Goal: Ask a question

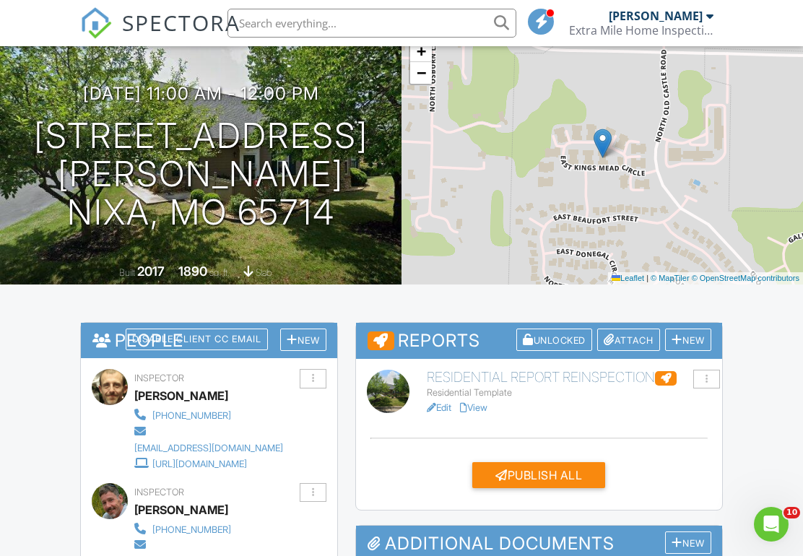
click at [672, 376] on div at bounding box center [666, 378] width 22 height 14
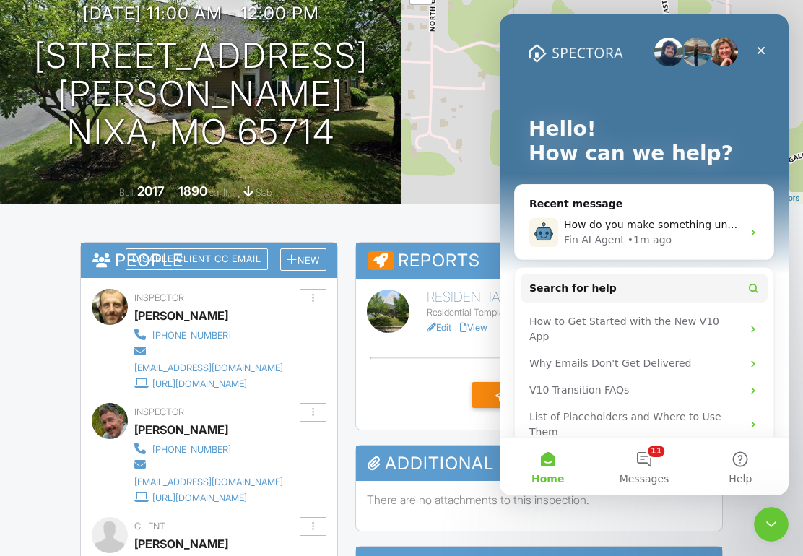
click at [679, 216] on div "How do you make something unsatisfactory on a reinspection Fin AI Agent • 1m ago" at bounding box center [644, 232] width 258 height 53
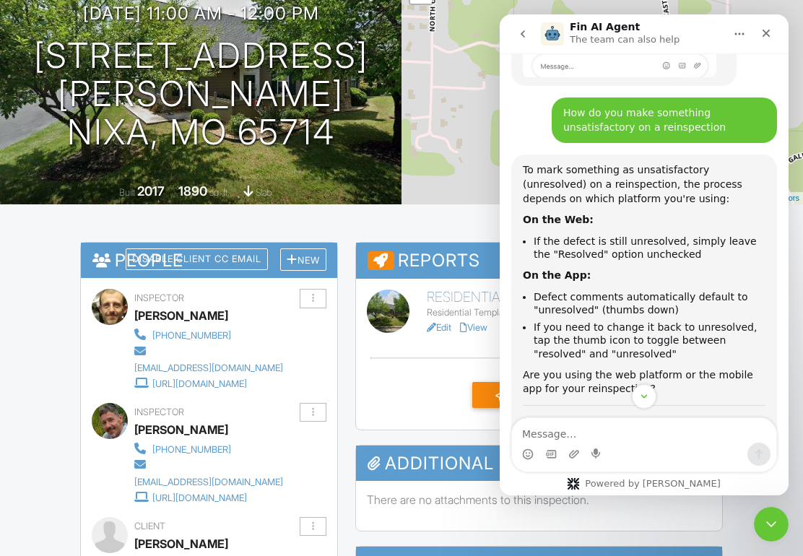
scroll to position [318, 0]
click at [653, 426] on textarea "Message…" at bounding box center [644, 430] width 264 height 25
type textarea "O"
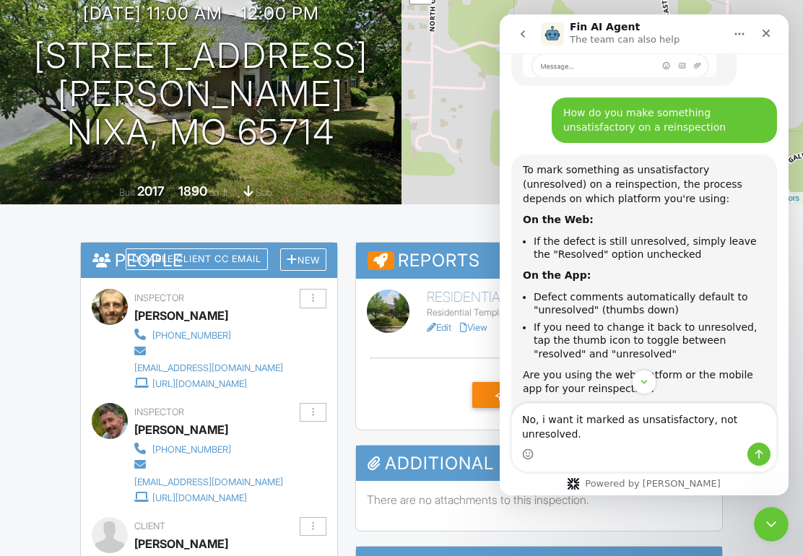
type textarea "No, i want it marked as unsatisfactory, not unresolved."
click at [761, 456] on icon "Send a message…" at bounding box center [759, 454] width 12 height 12
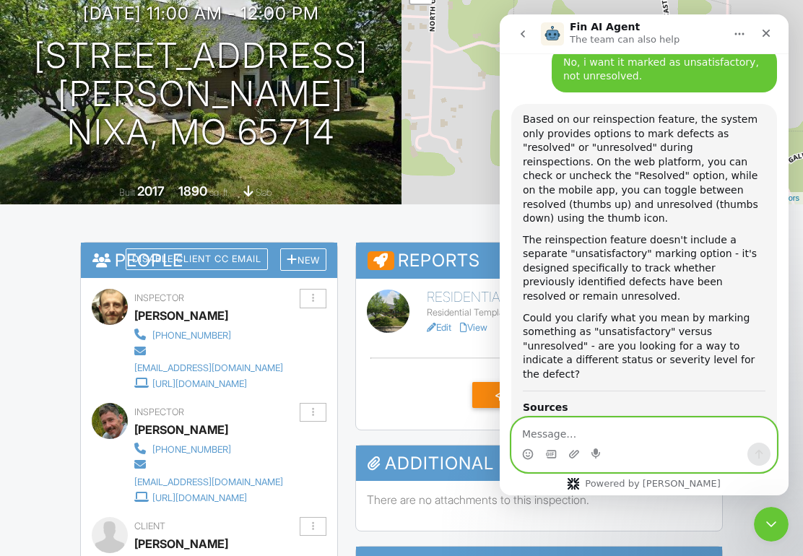
scroll to position [825, 0]
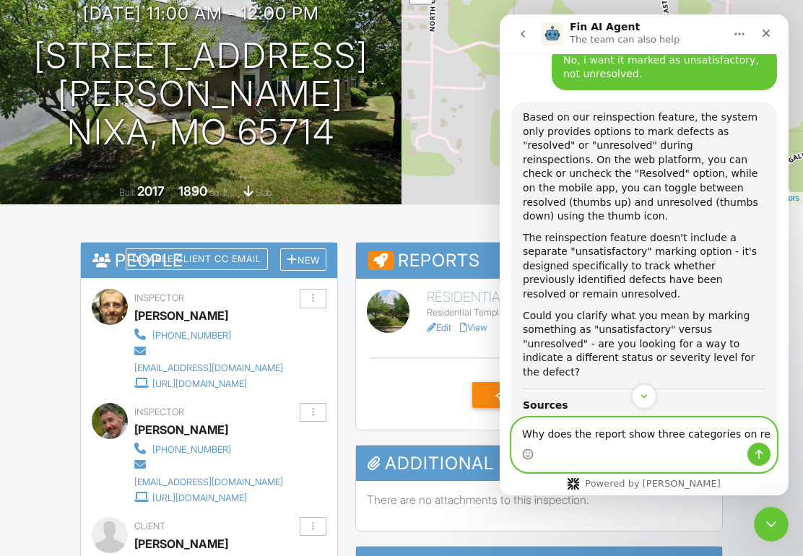
click at [650, 426] on textarea "Why does the report show three categories on re" at bounding box center [644, 430] width 264 height 25
click at [652, 436] on textarea "Why does the report show three categories on re" at bounding box center [644, 430] width 264 height 25
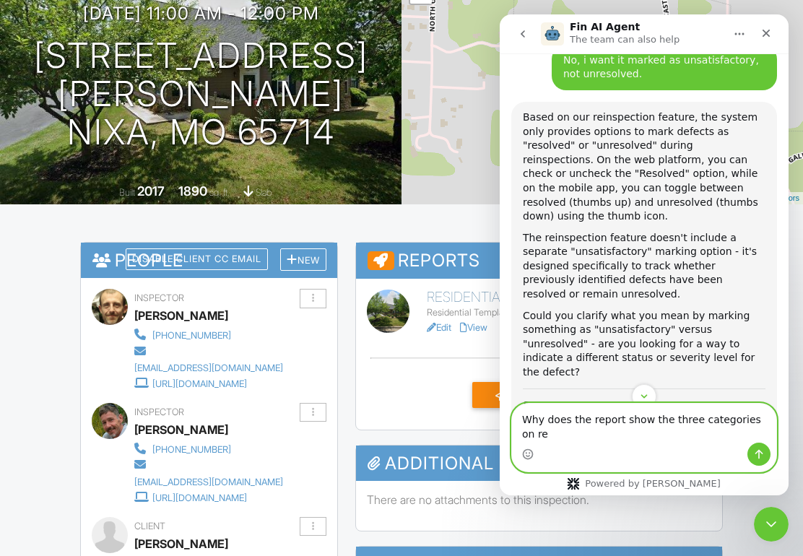
click at [762, 433] on textarea "Why does the report show the three categories on re" at bounding box center [644, 423] width 264 height 39
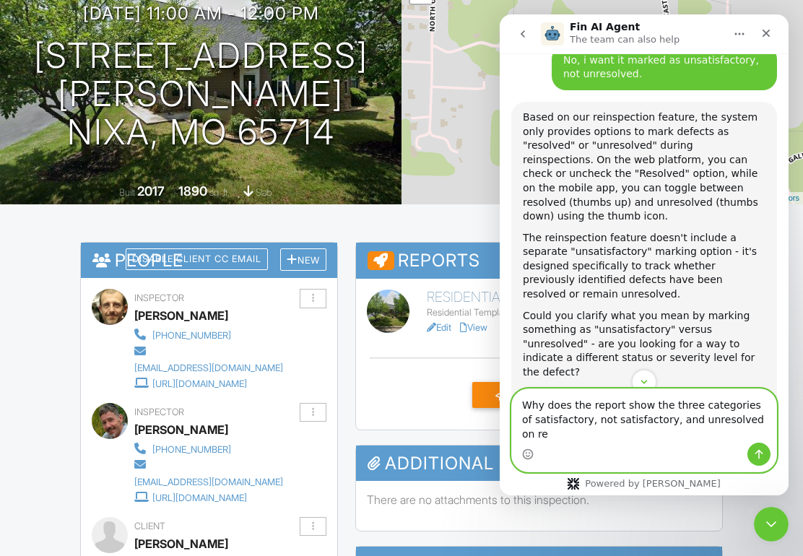
click at [759, 430] on textarea "Why does the report show the three categories of satisfactory, not satisfactory…" at bounding box center [644, 415] width 264 height 53
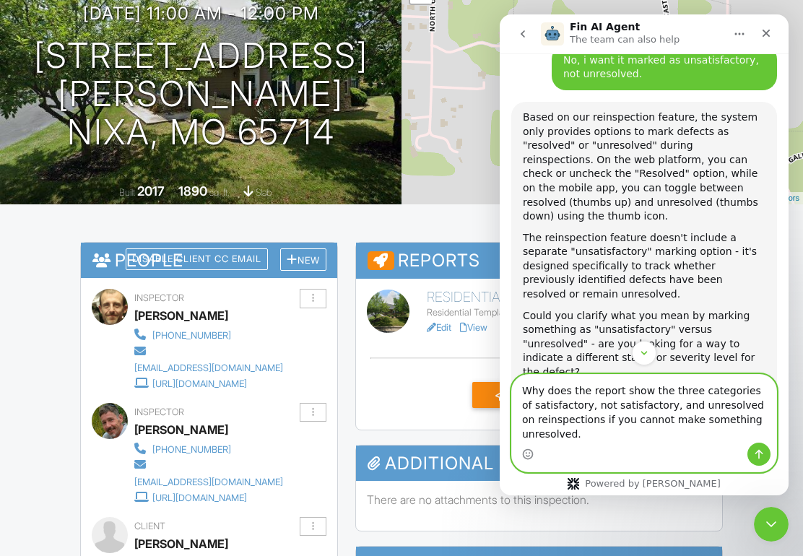
click at [726, 417] on textarea "Why does the report show the three categories of satisfactory, not satisfactory…" at bounding box center [644, 409] width 264 height 68
click at [726, 412] on textarea "Why does the report show the three categories of satisfactory, not satisfactory…" at bounding box center [644, 409] width 264 height 68
click at [728, 424] on textarea "Why does the report show the three categories of satisfactory, not satisfactory…" at bounding box center [644, 409] width 264 height 68
click at [720, 419] on textarea "Why does the report show the three categories of satisfactory, not satisfactory…" at bounding box center [644, 409] width 264 height 68
type textarea "Why does the report show the three categories of satisfactory, not satisfactory…"
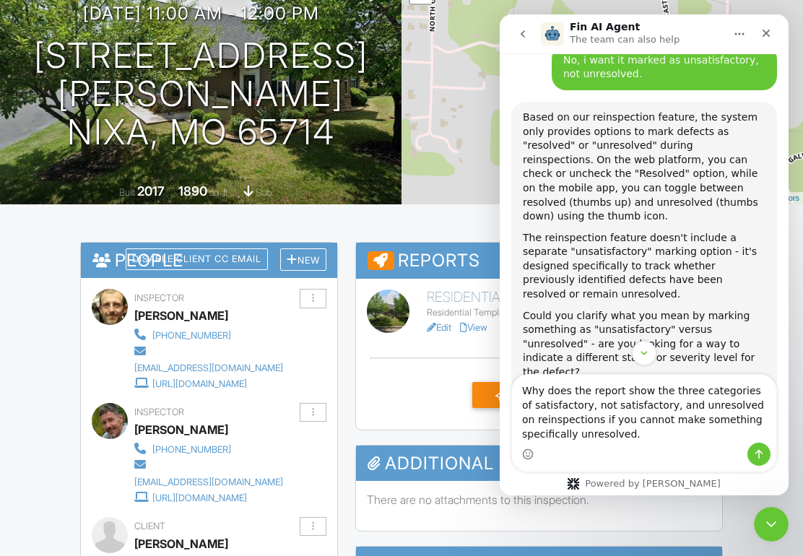
click at [760, 449] on icon "Send a message…" at bounding box center [759, 454] width 12 height 12
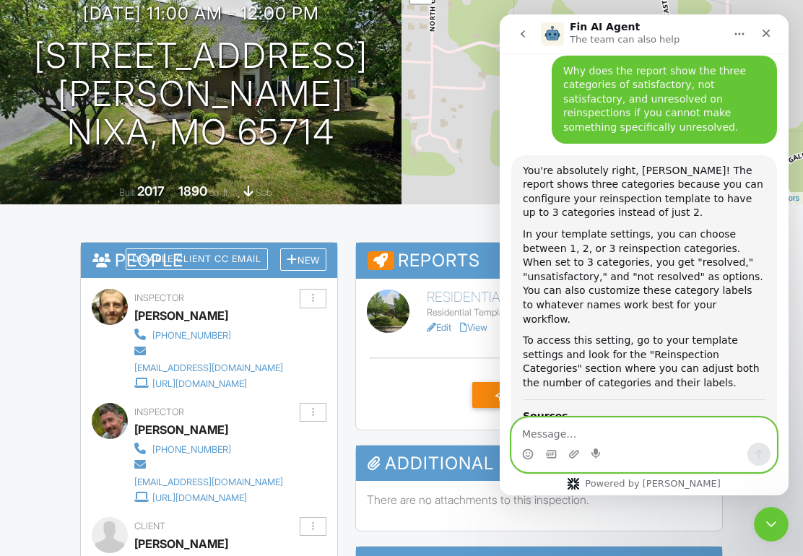
scroll to position [1289, 0]
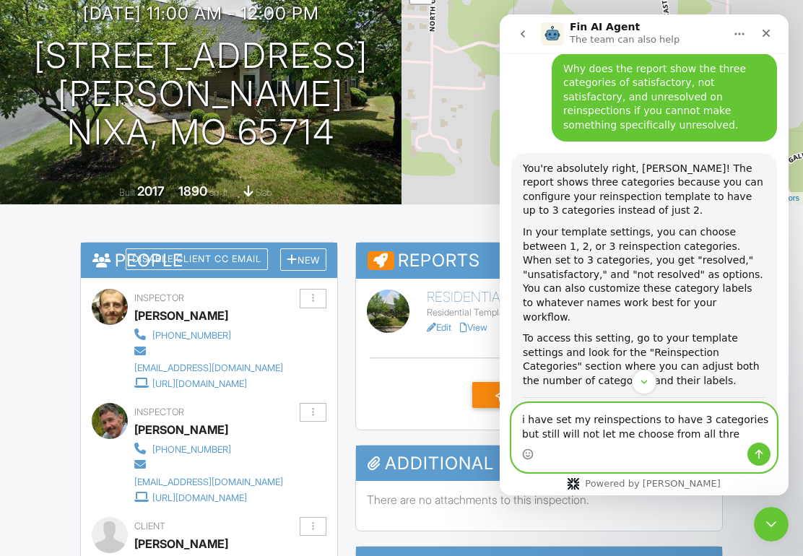
type textarea "i have set my reinspections to have 3 categories but still will not let me choo…"
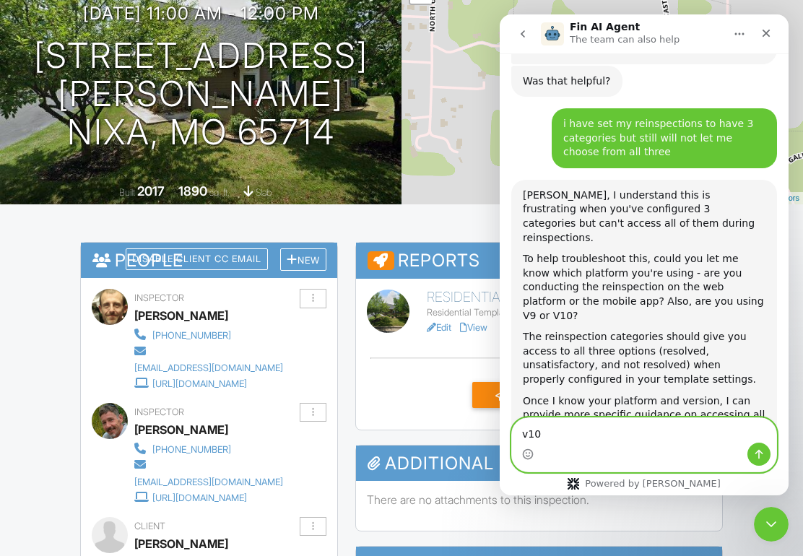
scroll to position [1709, 0]
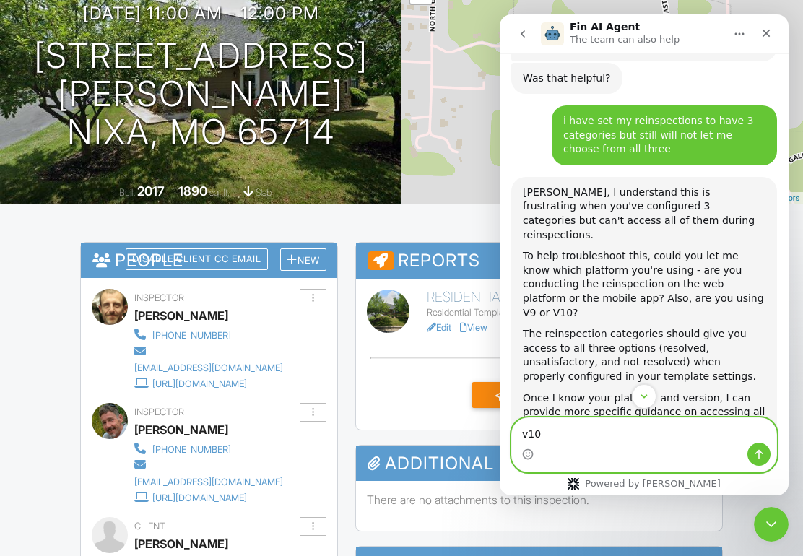
type textarea "v10"
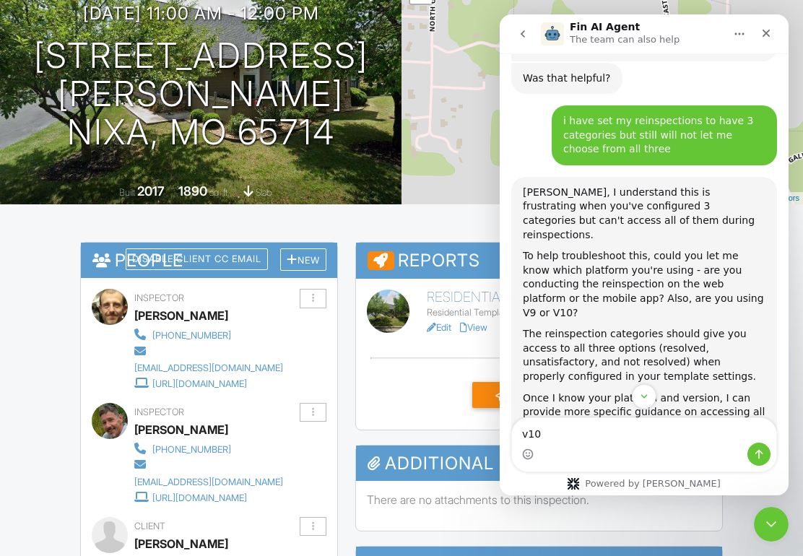
click at [764, 453] on button "Send a message…" at bounding box center [758, 454] width 23 height 23
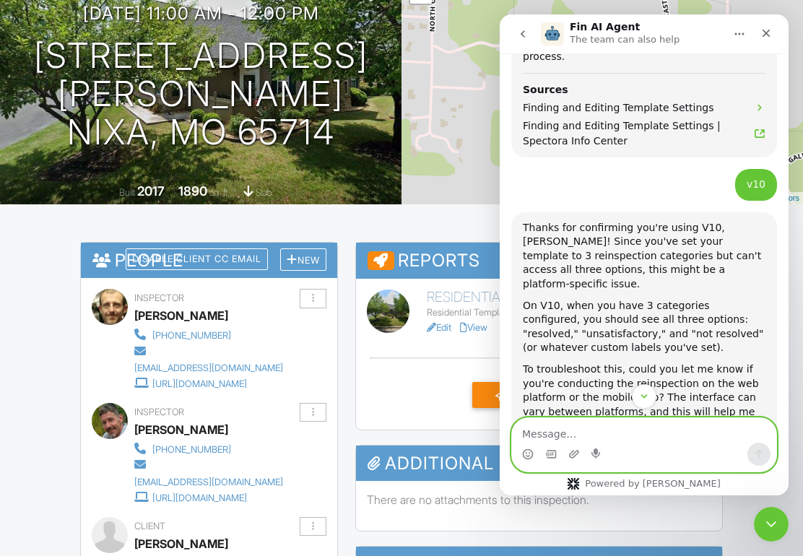
scroll to position [2095, 0]
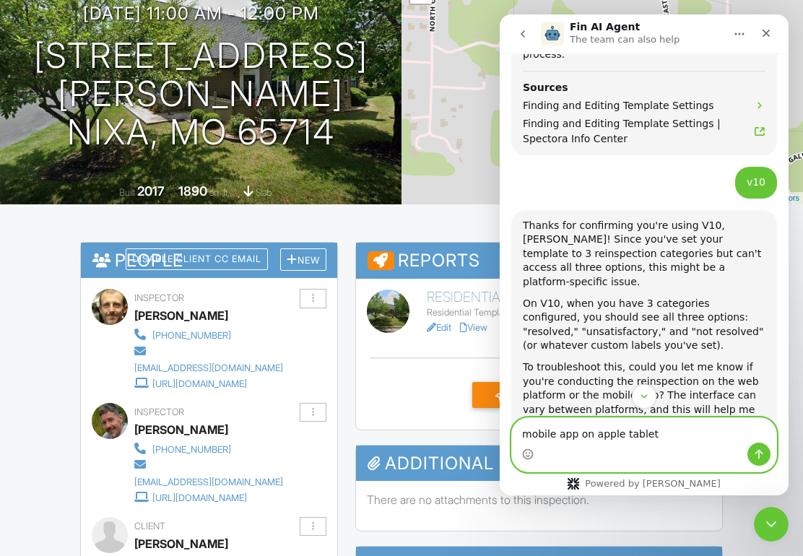
type textarea "mobile app on apple tablet"
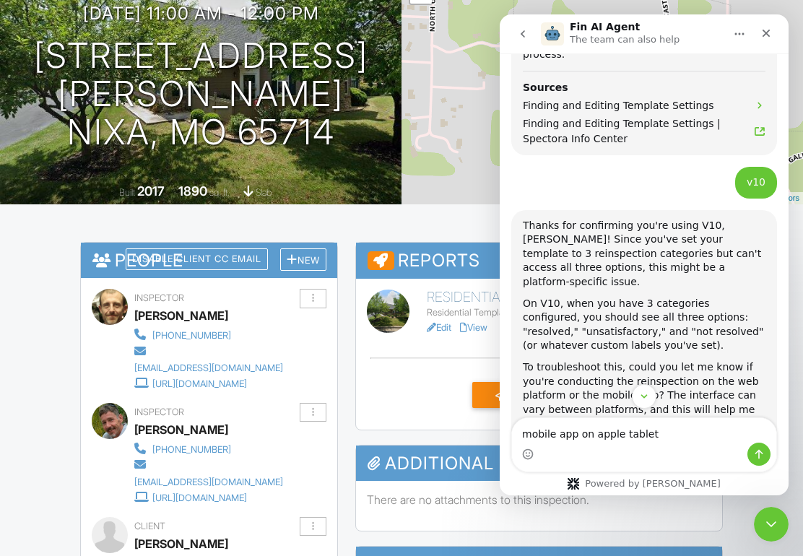
click at [756, 454] on icon "Send a message…" at bounding box center [759, 454] width 12 height 12
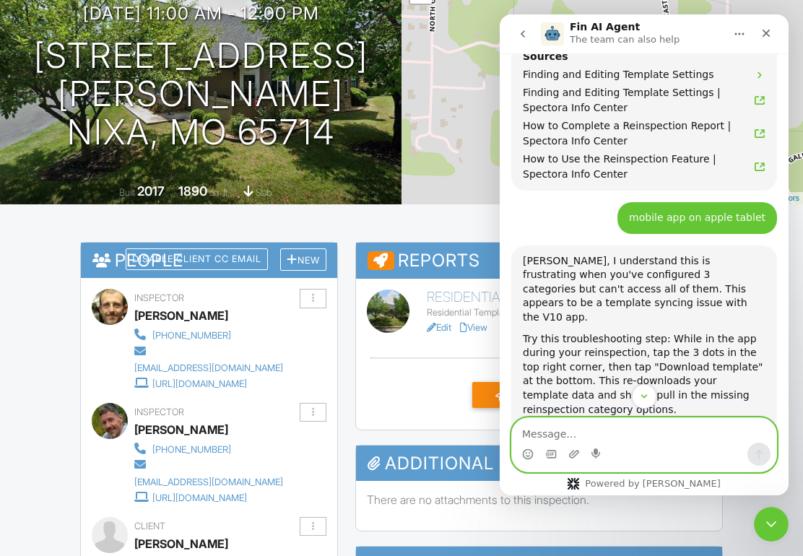
scroll to position [2524, 0]
